Goal: Transaction & Acquisition: Purchase product/service

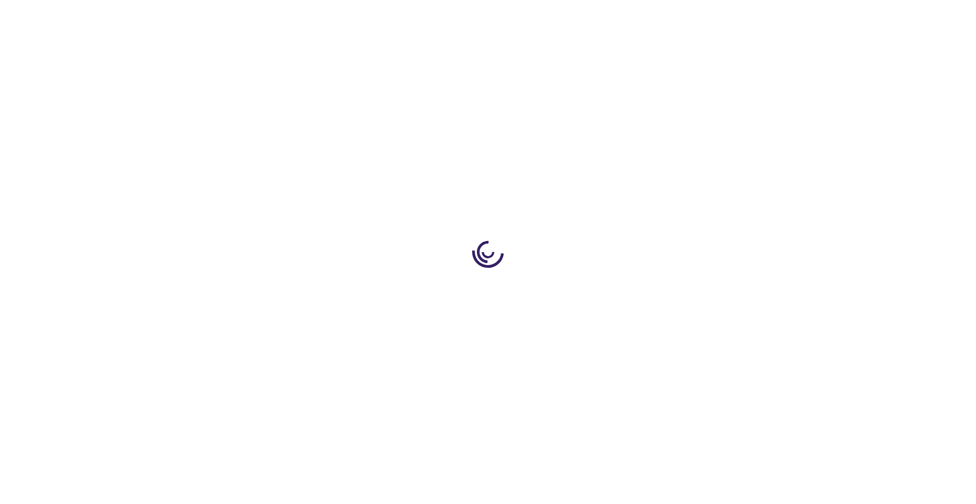
type input "0"
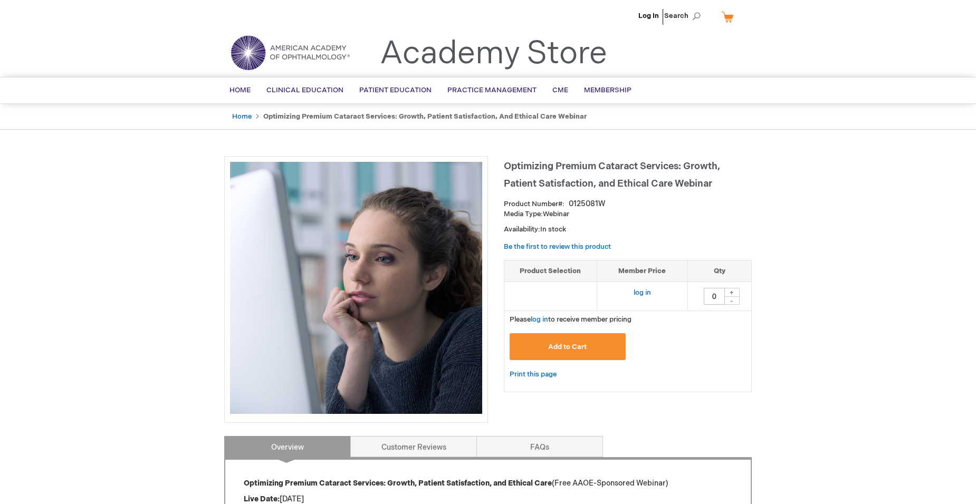
click at [732, 292] on div "+" at bounding box center [731, 292] width 16 height 9
type input "1"
click at [731, 292] on div "+" at bounding box center [731, 292] width 16 height 9
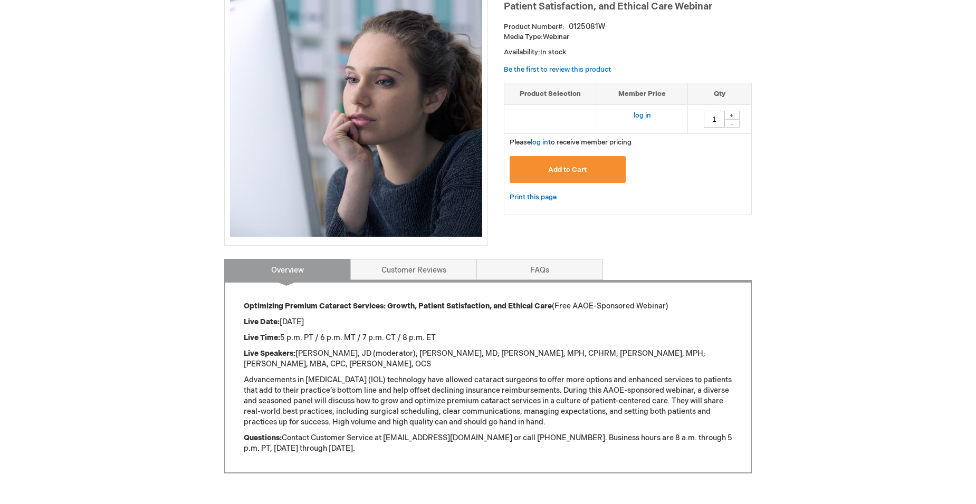
scroll to position [158, 0]
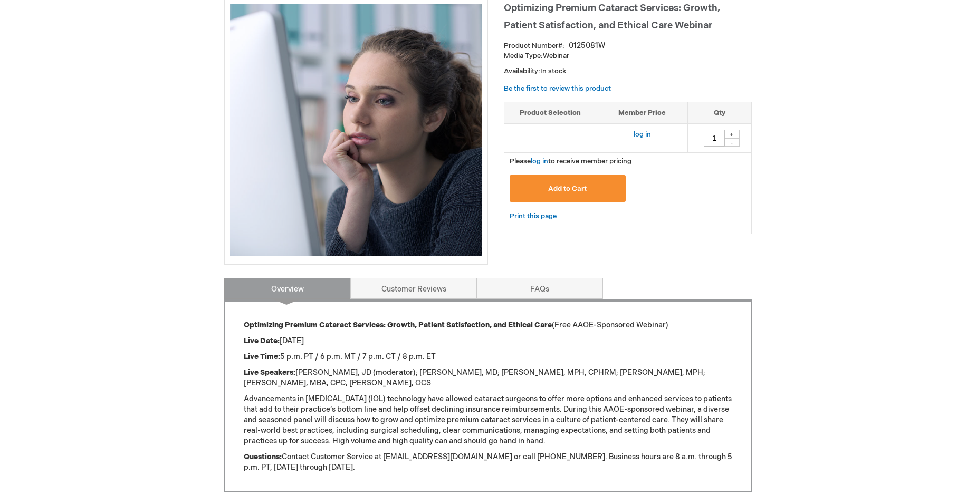
click at [557, 192] on span "Add to Cart" at bounding box center [567, 189] width 38 height 8
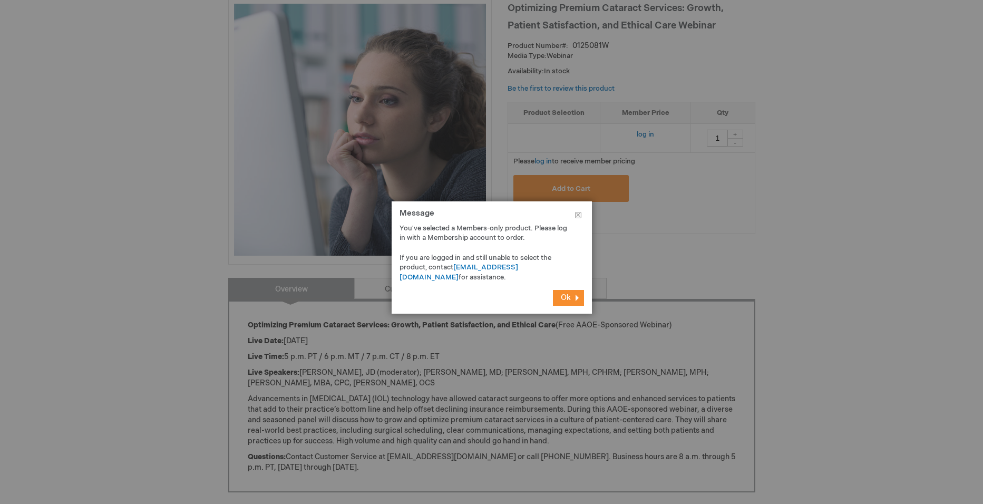
click at [569, 300] on span "Ok" at bounding box center [566, 297] width 10 height 9
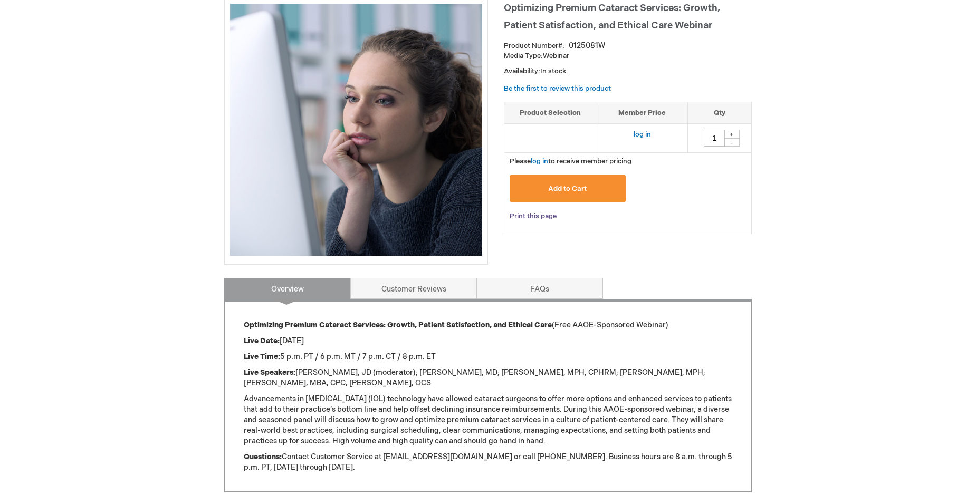
click at [536, 215] on link "Print this page" at bounding box center [532, 216] width 47 height 13
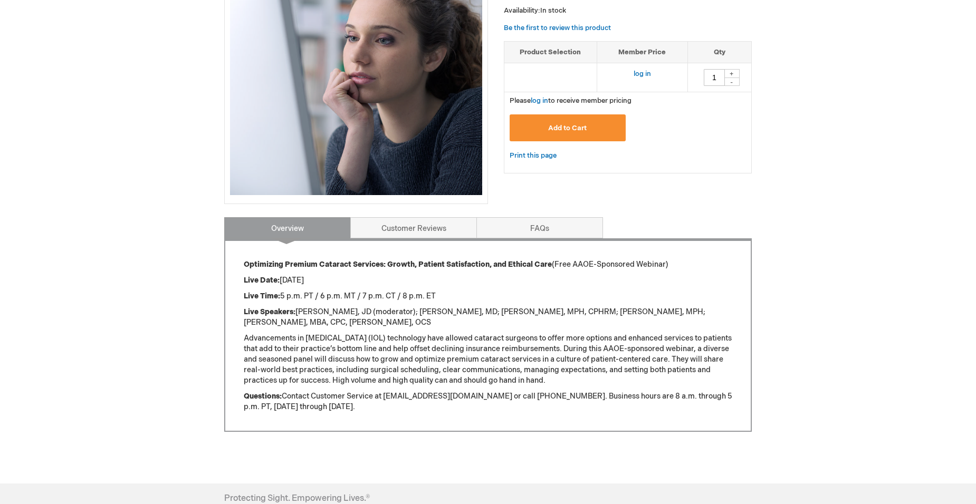
scroll to position [365, 0]
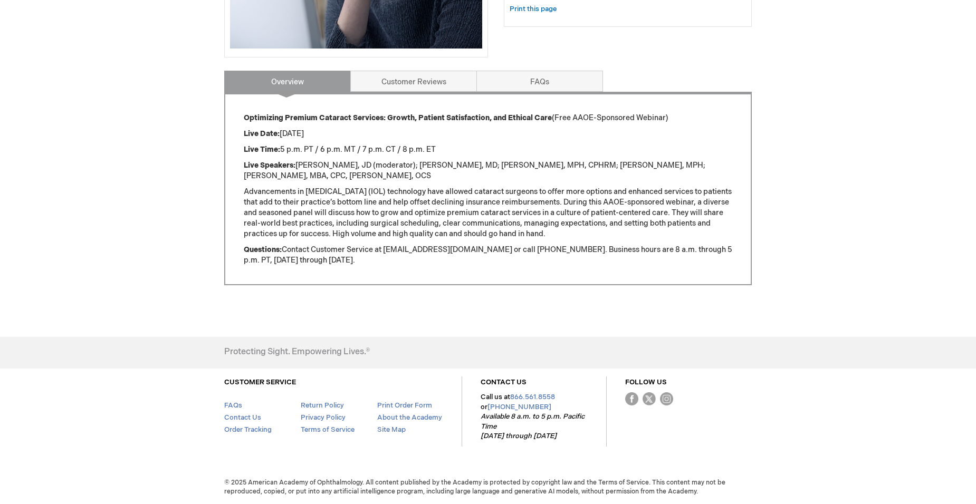
drag, startPoint x: 621, startPoint y: 204, endPoint x: 617, endPoint y: 211, distance: 8.0
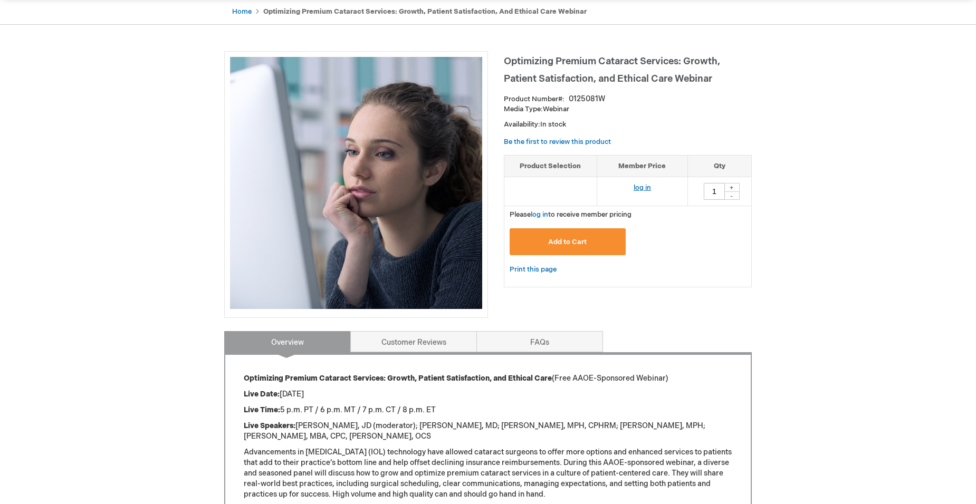
scroll to position [103, 0]
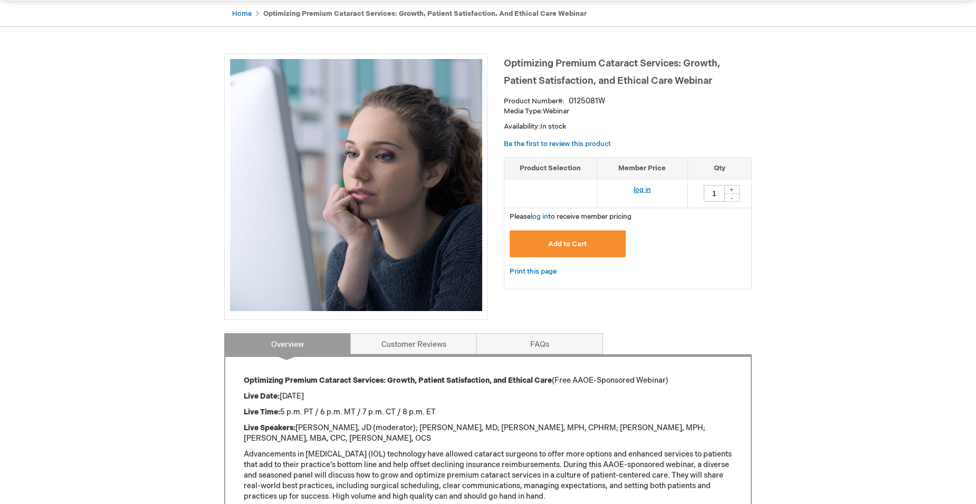
click at [641, 190] on link "log in" at bounding box center [641, 190] width 17 height 8
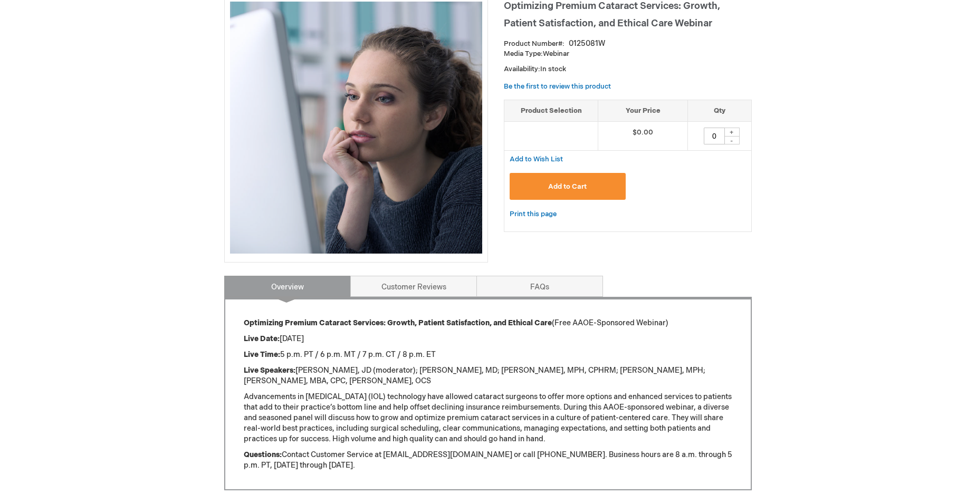
scroll to position [105, 0]
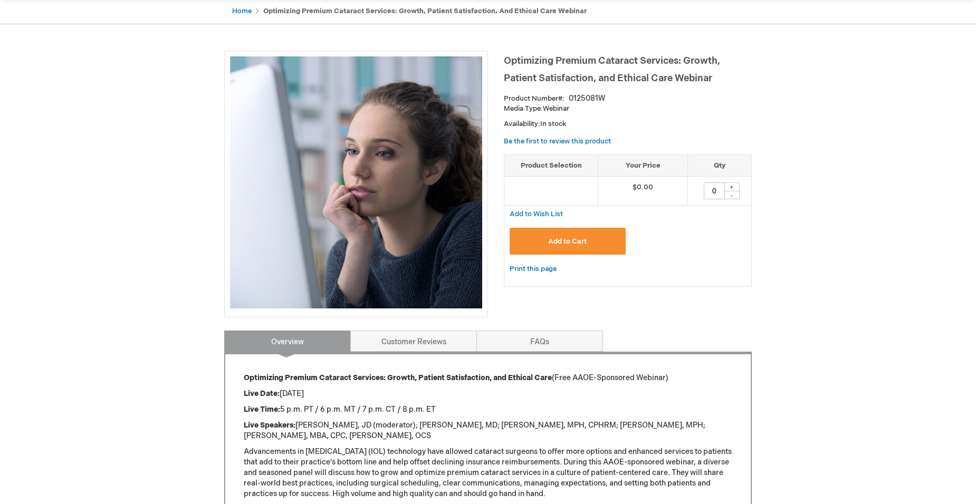
drag, startPoint x: 562, startPoint y: 242, endPoint x: 568, endPoint y: 240, distance: 6.5
click at [562, 241] on span "Add to Cart" at bounding box center [567, 241] width 38 height 8
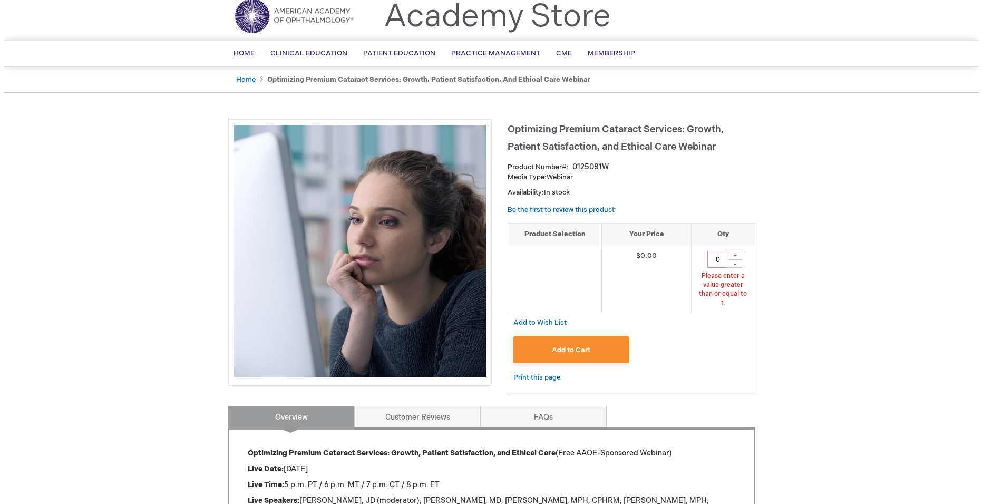
scroll to position [36, 0]
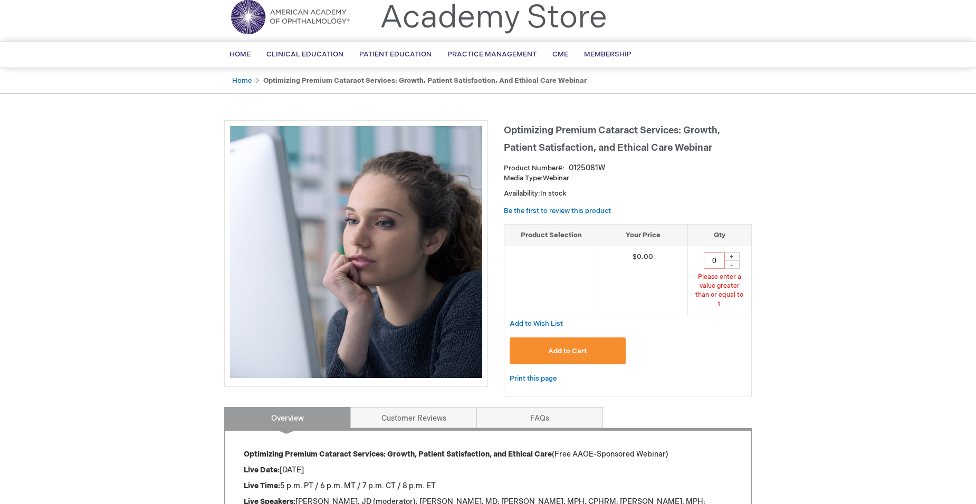
click at [730, 258] on div "+" at bounding box center [731, 256] width 16 height 9
type input "1"
click at [574, 347] on span "Add to Cart" at bounding box center [567, 351] width 38 height 8
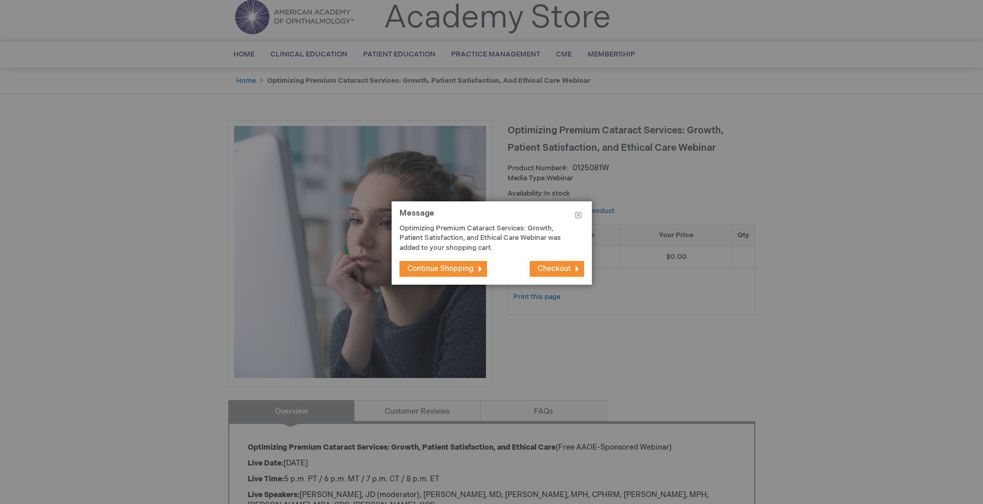
click at [556, 263] on button "Checkout" at bounding box center [557, 269] width 54 height 16
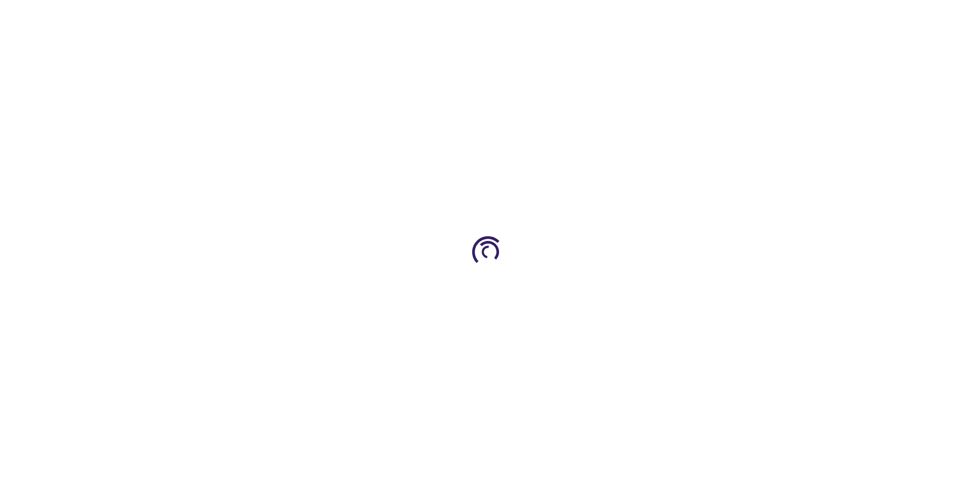
select select "US"
select select "57"
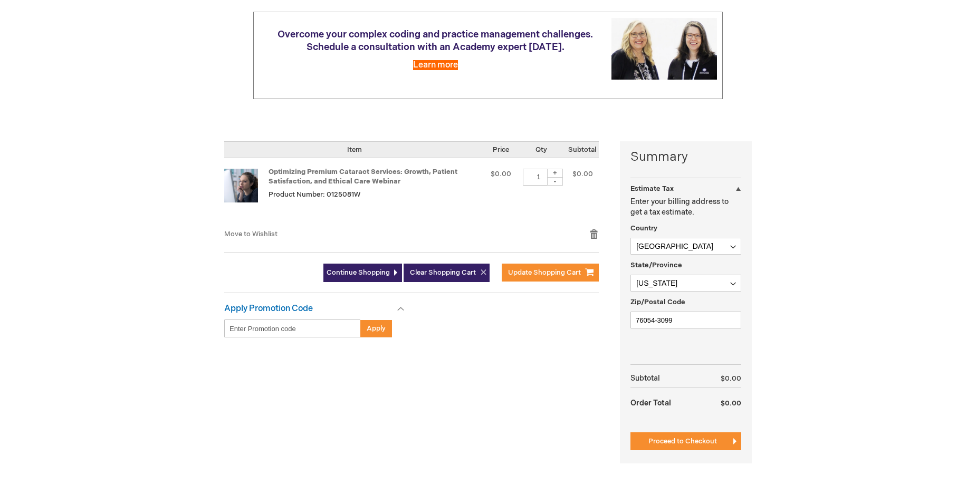
scroll to position [158, 0]
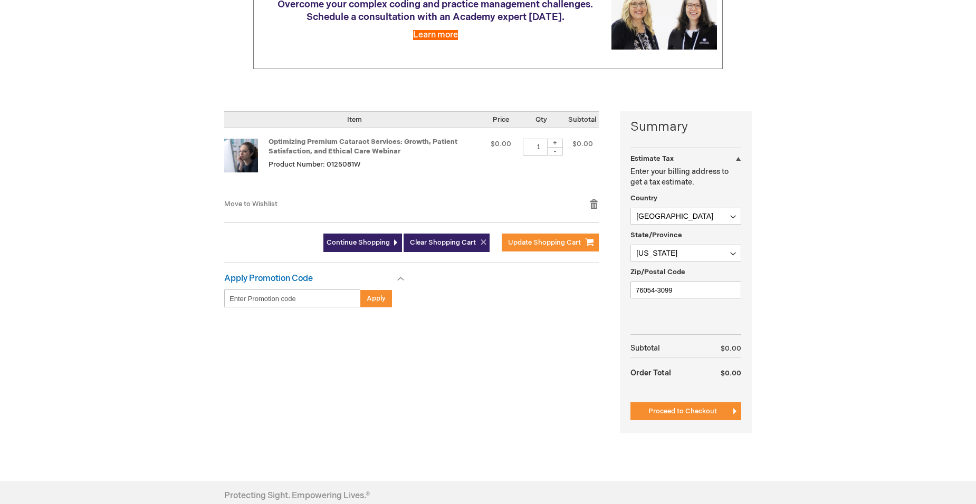
click at [701, 410] on span "Proceed to Checkout" at bounding box center [682, 411] width 69 height 8
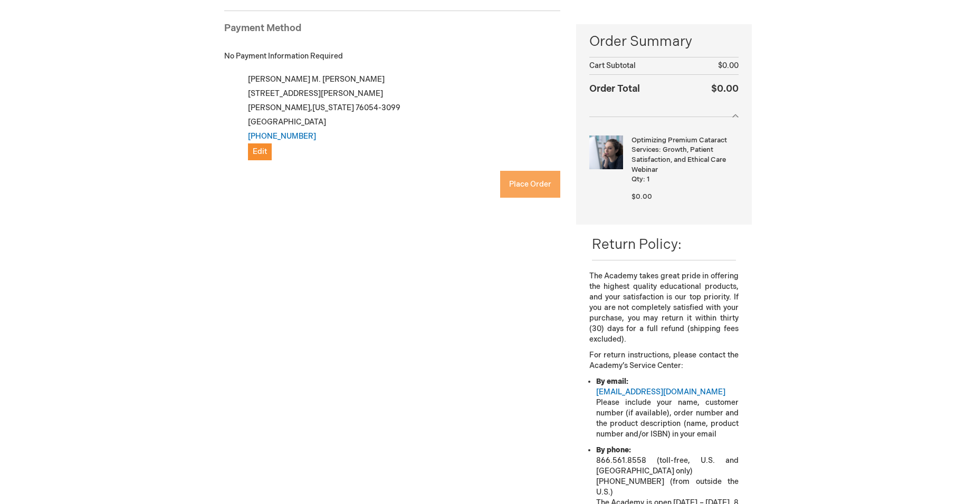
click at [532, 190] on button "Place Order" at bounding box center [530, 184] width 60 height 27
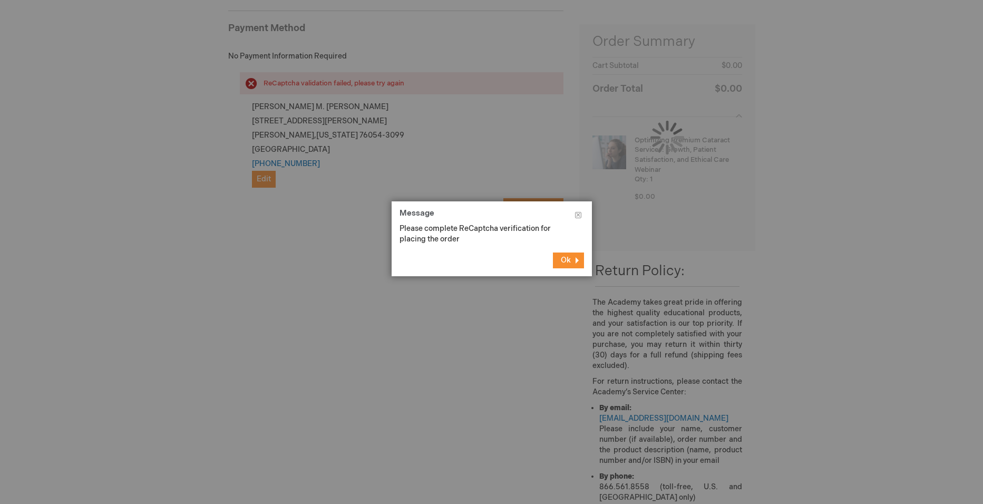
drag, startPoint x: 238, startPoint y: 224, endPoint x: 254, endPoint y: 227, distance: 15.5
click at [241, 226] on div at bounding box center [491, 252] width 983 height 504
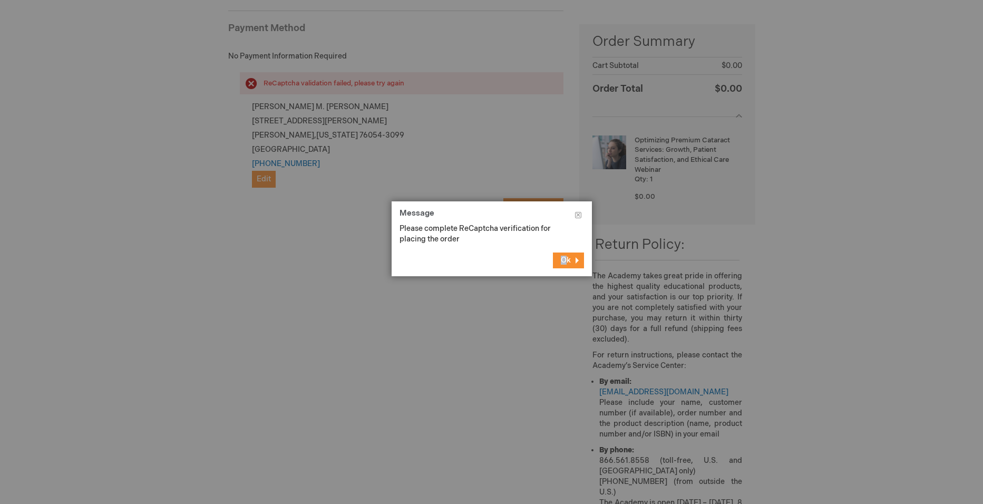
click at [566, 260] on footer "Ok" at bounding box center [492, 261] width 200 height 32
drag, startPoint x: 566, startPoint y: 260, endPoint x: 571, endPoint y: 266, distance: 7.2
click at [571, 266] on button "Ok" at bounding box center [568, 261] width 31 height 16
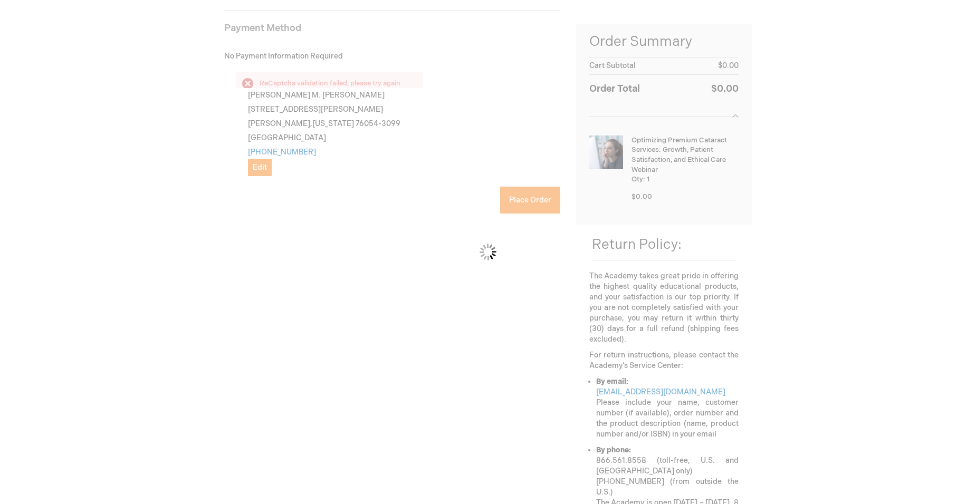
click at [238, 229] on div "Please wait..." at bounding box center [488, 252] width 976 height 504
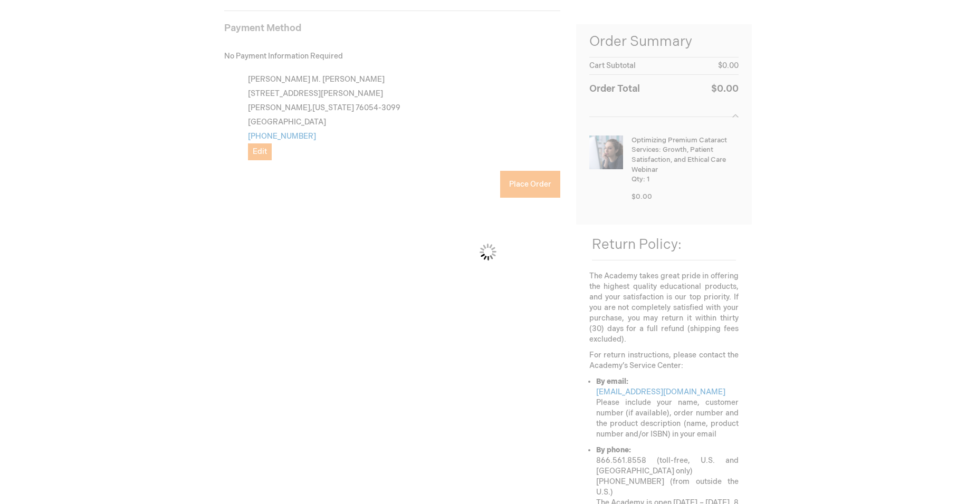
click at [234, 198] on div "Please wait..." at bounding box center [488, 252] width 976 height 504
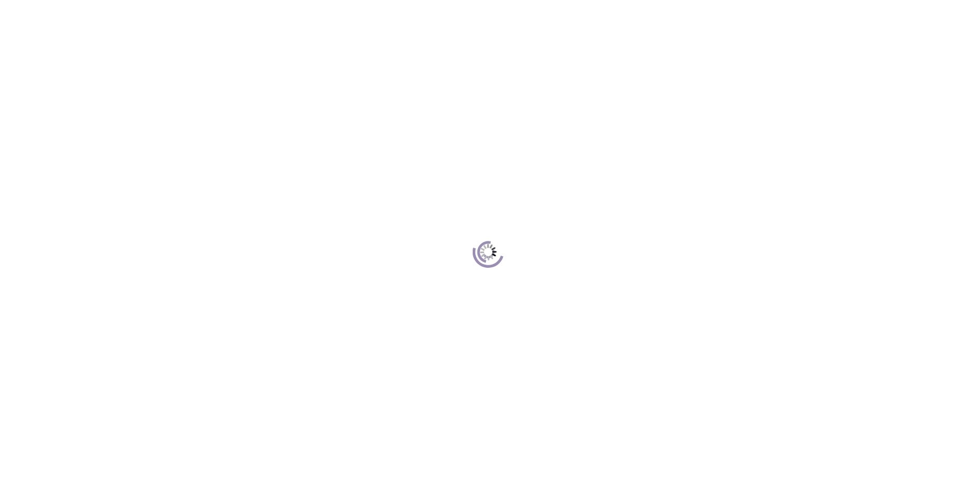
scroll to position [96, 0]
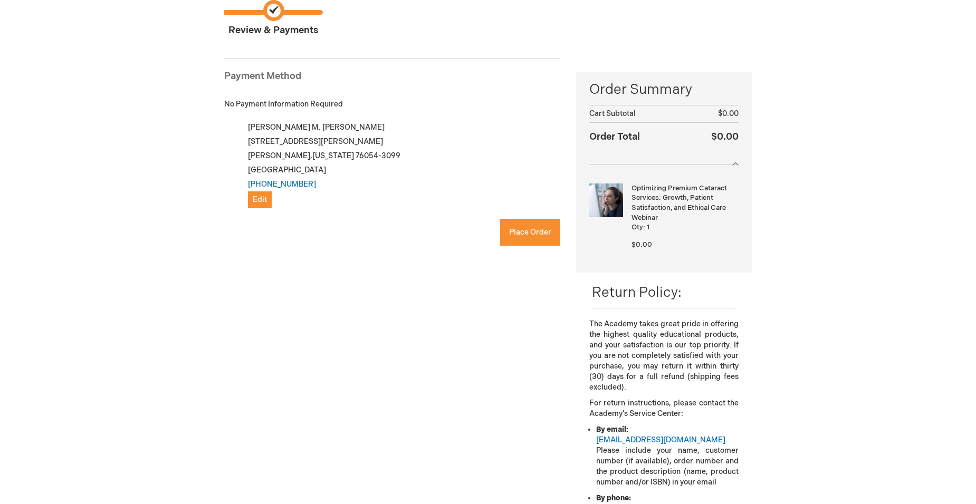
checkbox input "true"
drag, startPoint x: 522, startPoint y: 230, endPoint x: 557, endPoint y: 229, distance: 35.3
click at [523, 230] on span "Place Order" at bounding box center [530, 232] width 42 height 9
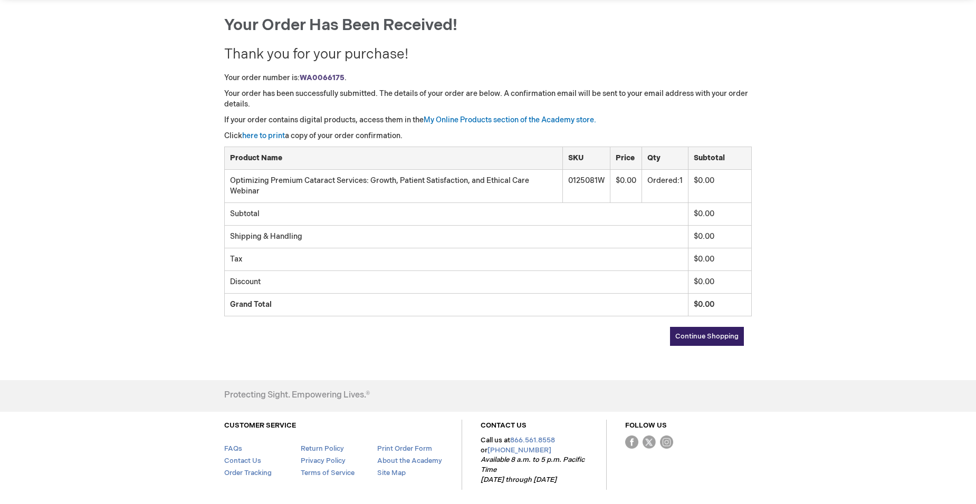
scroll to position [51, 0]
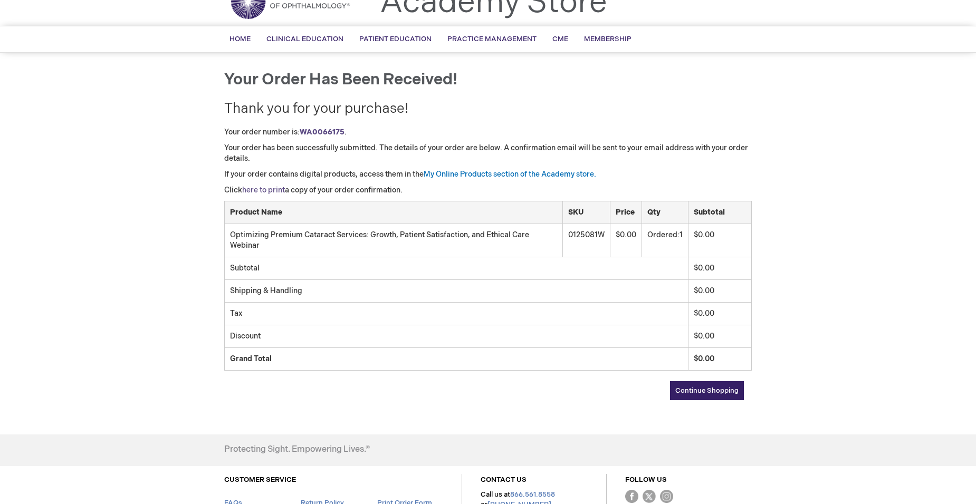
click at [264, 191] on link "here to print" at bounding box center [263, 190] width 43 height 9
